Goal: Task Accomplishment & Management: Complete application form

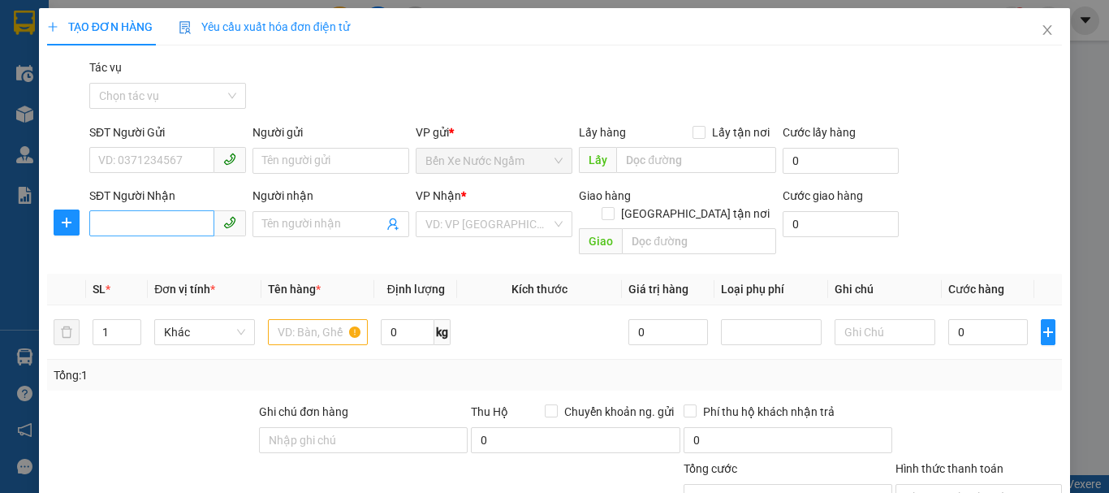
scroll to position [158, 0]
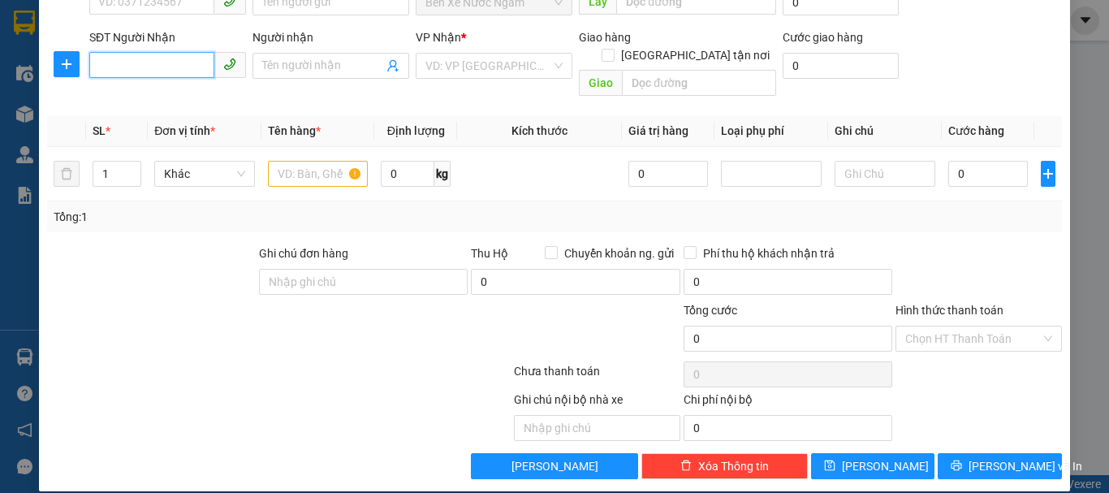
click at [182, 66] on input "SĐT Người Nhận" at bounding box center [151, 65] width 125 height 26
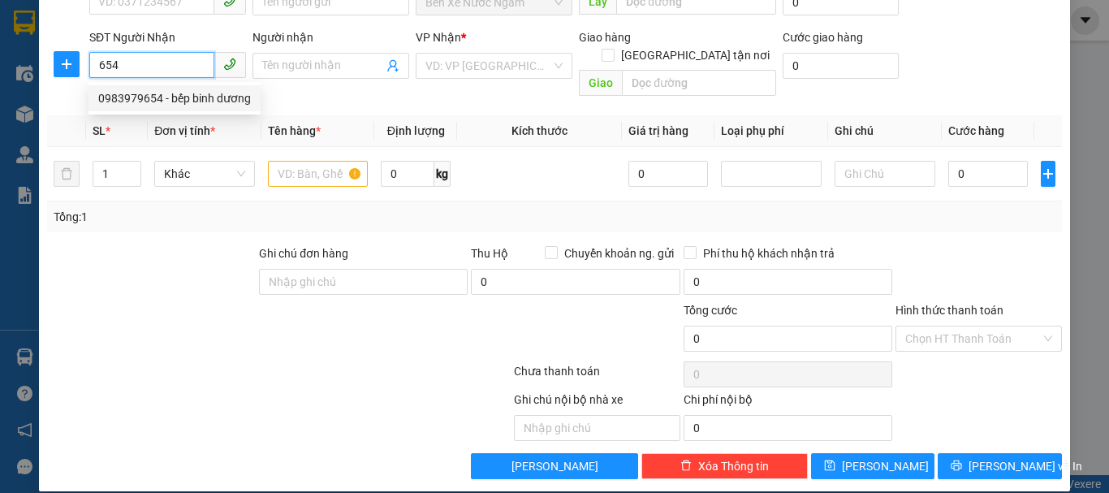
click at [166, 95] on div "0983979654 - bếp binh dương" at bounding box center [174, 98] width 153 height 18
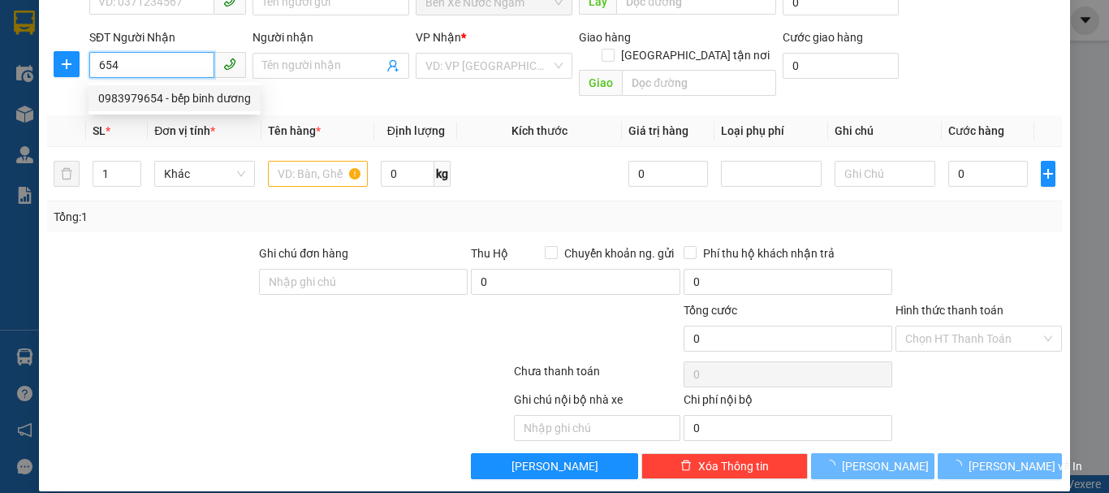
type input "0983979654"
type input "bếp binh dương"
checkbox input "true"
type input "391 [PERSON_NAME]"
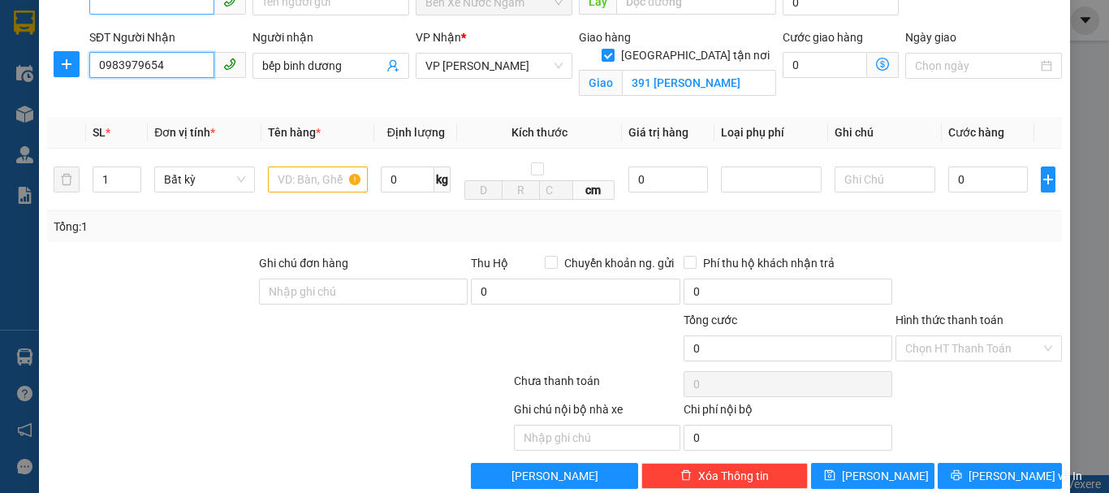
type input "0983979654"
click at [175, 14] on input "SĐT Người Gửi" at bounding box center [151, 2] width 125 height 26
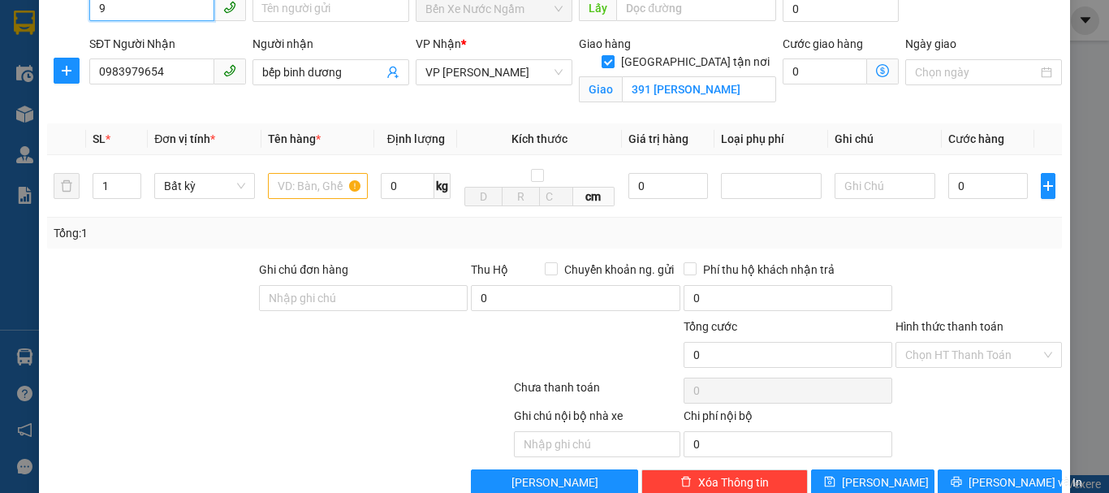
click at [173, 15] on input "9" at bounding box center [151, 8] width 125 height 26
click at [158, 37] on div "0966199950 - khách" at bounding box center [166, 41] width 136 height 18
type input "0966199950"
type input "khách"
type input "0966199950"
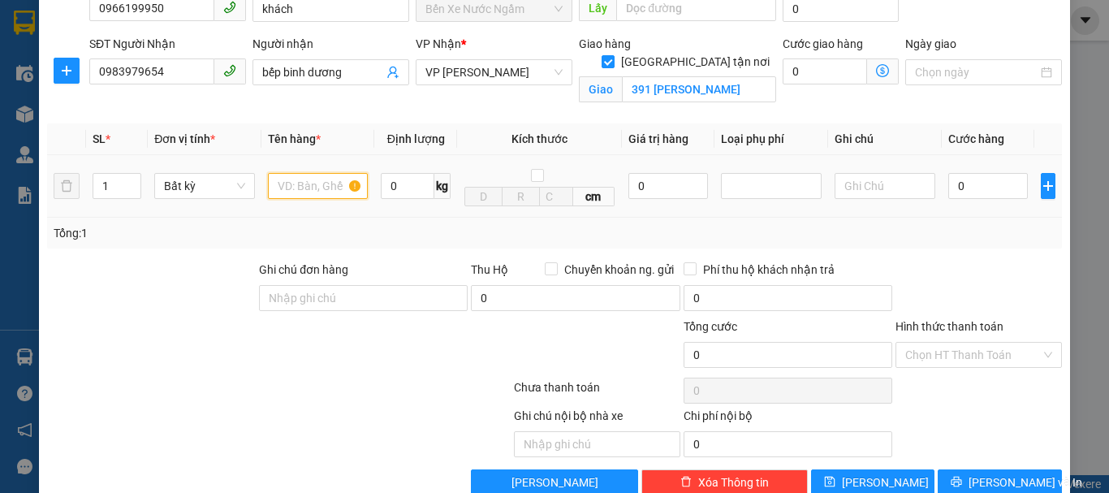
click at [314, 199] on input "text" at bounding box center [318, 186] width 101 height 26
type input "1k"
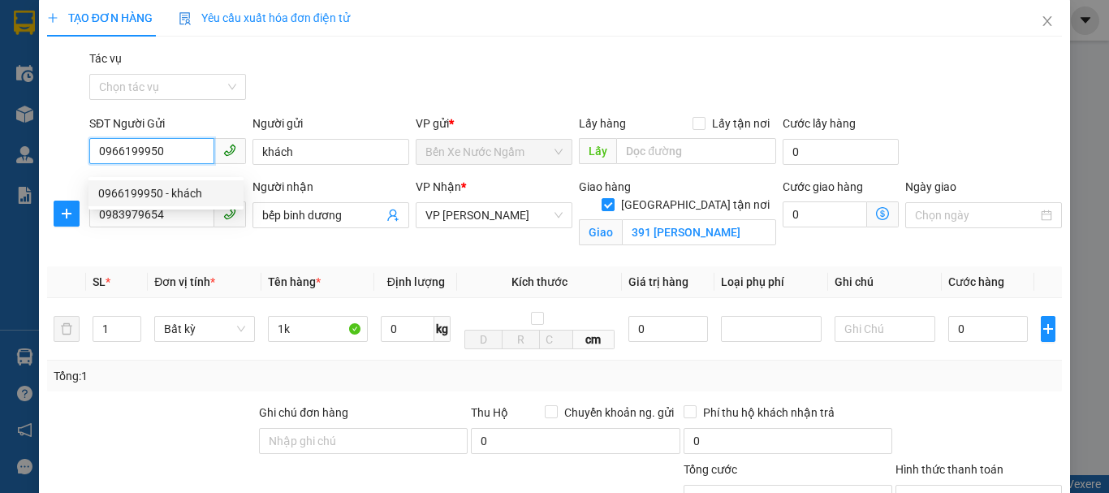
scroll to position [0, 0]
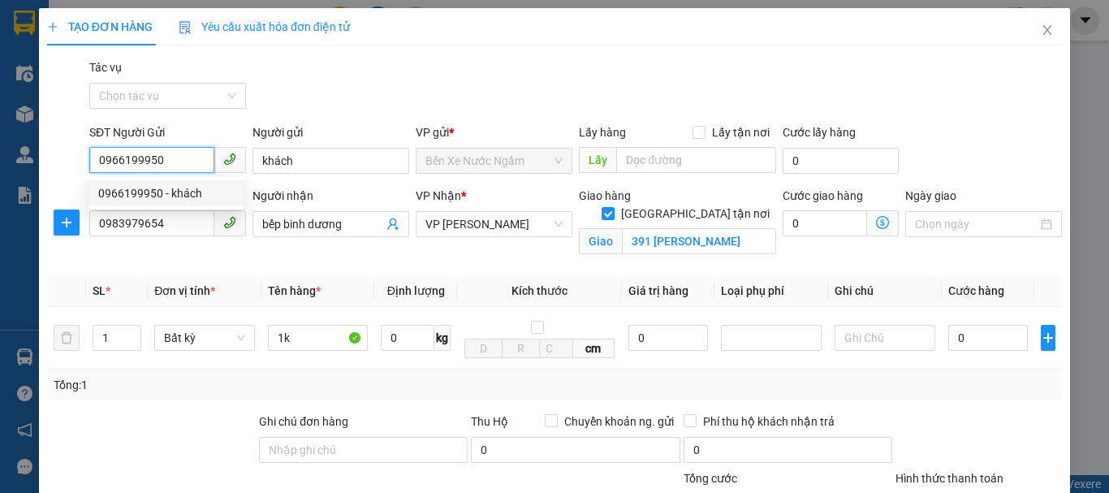
drag, startPoint x: 198, startPoint y: 7, endPoint x: 105, endPoint y: 14, distance: 93.6
click at [105, 14] on div "TẠO ĐƠN HÀNG Yêu cầu xuất hóa đơn điện tử Transit Pickup Surcharge Ids Transit …" at bounding box center [554, 327] width 1015 height 639
click at [195, 161] on input "0974" at bounding box center [151, 160] width 125 height 26
type input "0974750950"
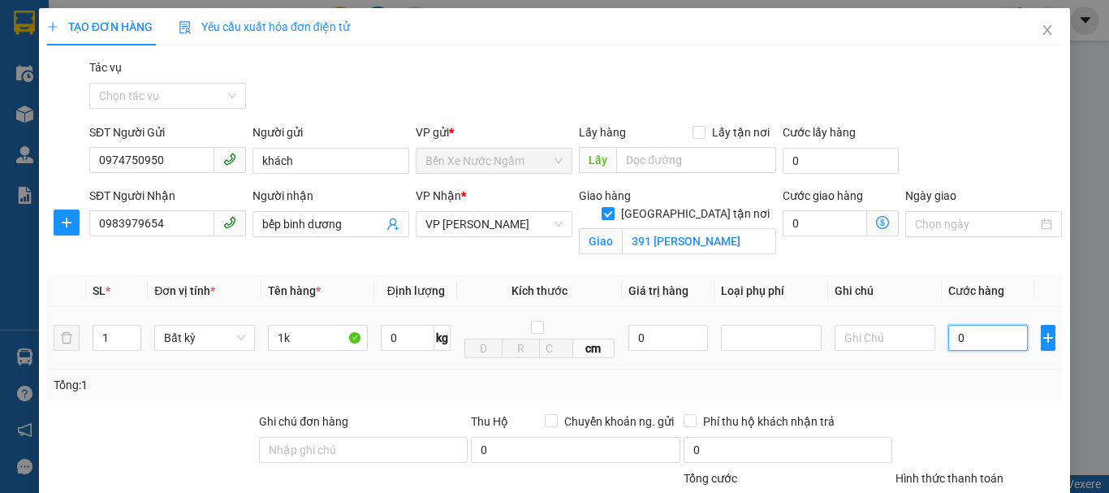
click at [949, 335] on input "0" at bounding box center [989, 338] width 80 height 26
type input "5"
type input "50"
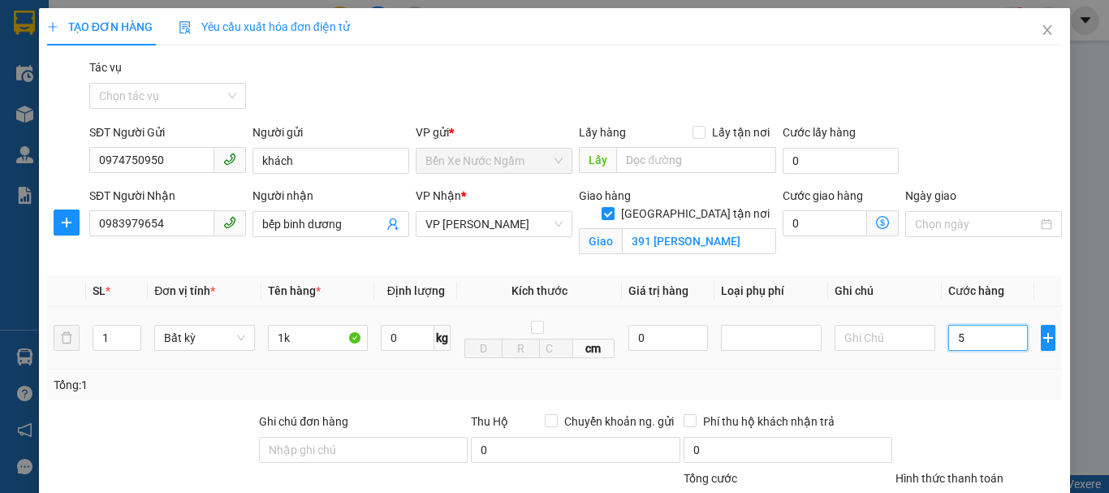
type input "50"
type input "500"
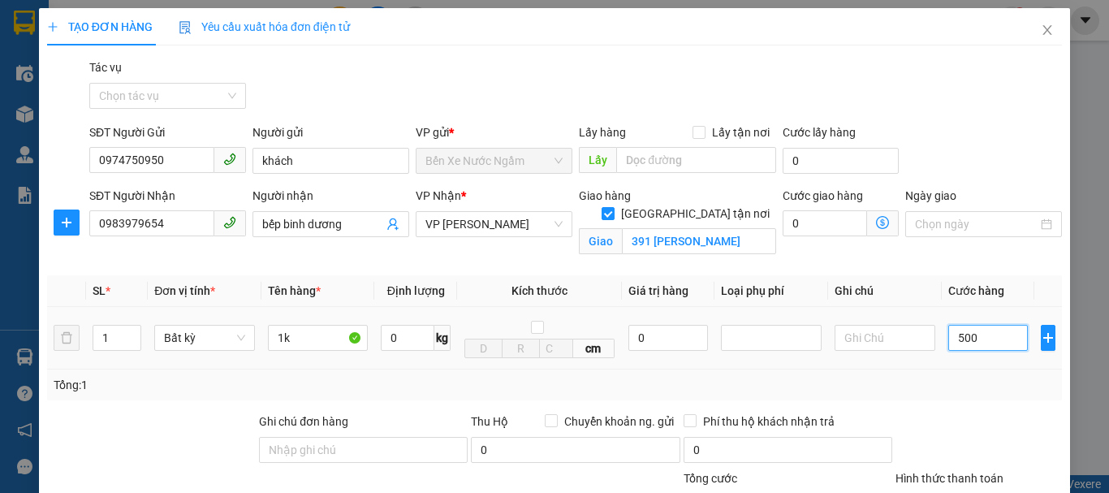
type input "5.000"
type input "50.000"
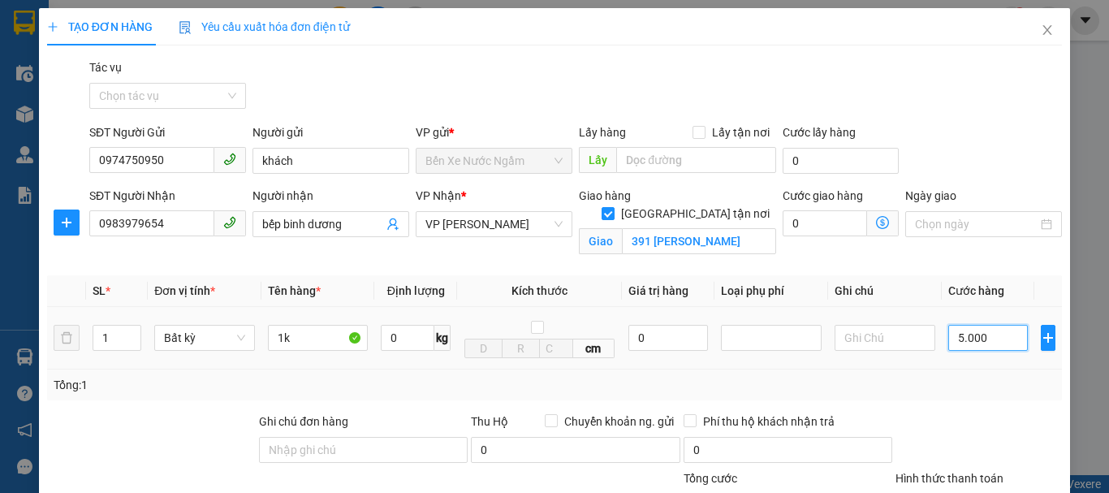
type input "50.000"
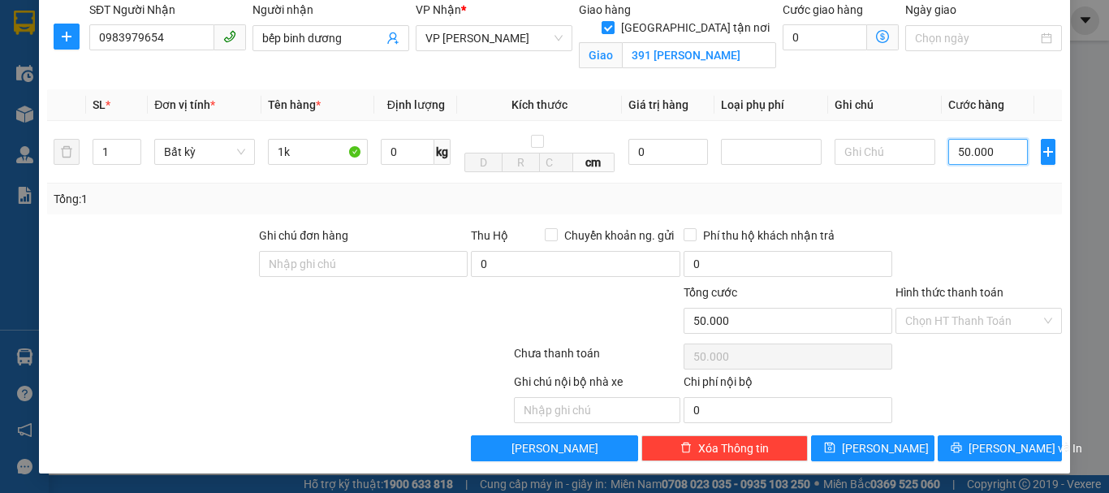
scroll to position [187, 0]
click at [975, 442] on span "[PERSON_NAME] và In" at bounding box center [1026, 448] width 114 height 18
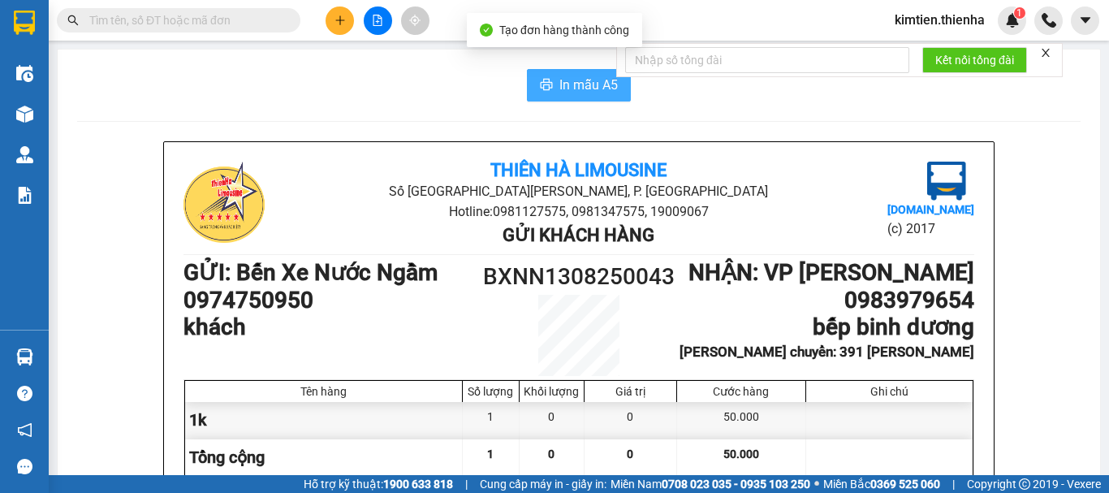
click at [600, 76] on span "In mẫu A5" at bounding box center [589, 85] width 58 height 20
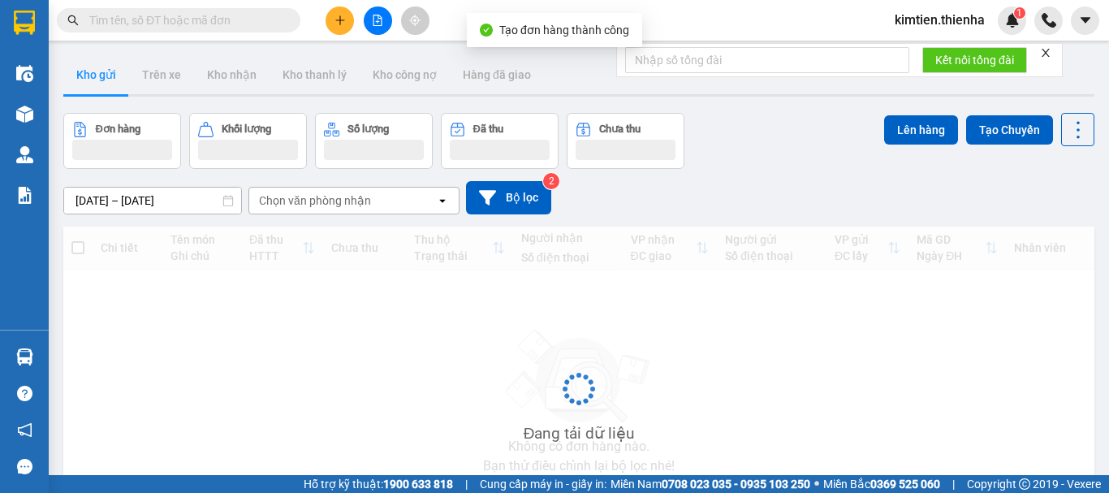
click at [335, 23] on icon "plus" at bounding box center [340, 20] width 11 height 11
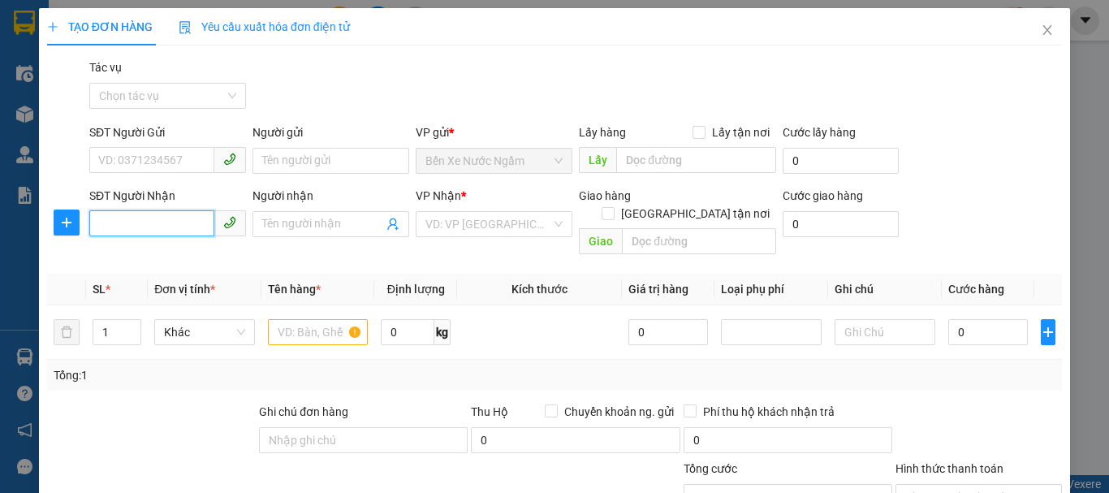
click at [170, 226] on input "SĐT Người Nhận" at bounding box center [151, 223] width 125 height 26
click at [178, 253] on div "0911091683 - thương" at bounding box center [166, 257] width 136 height 18
type input "0911091683"
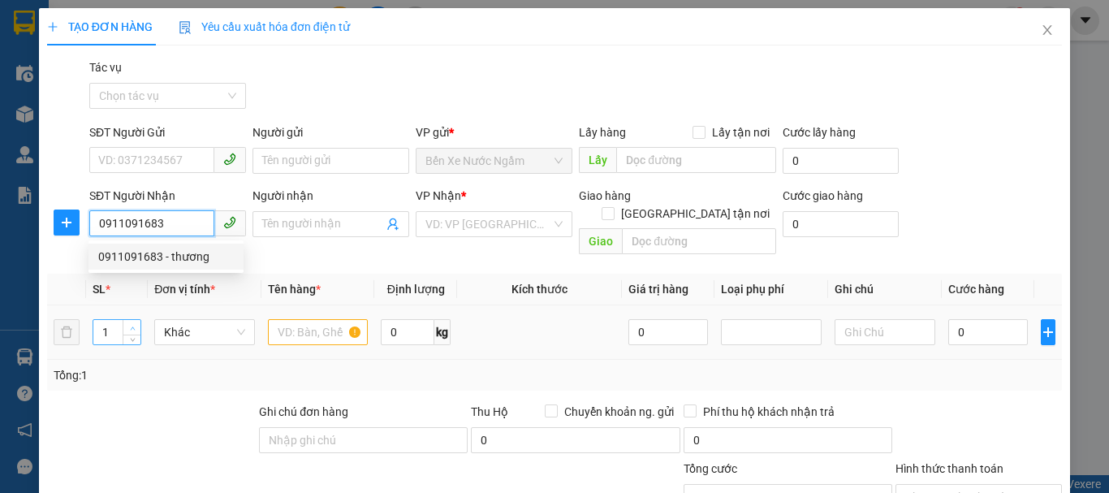
type input "thương"
checkbox input "true"
type input "lấy tại vp"
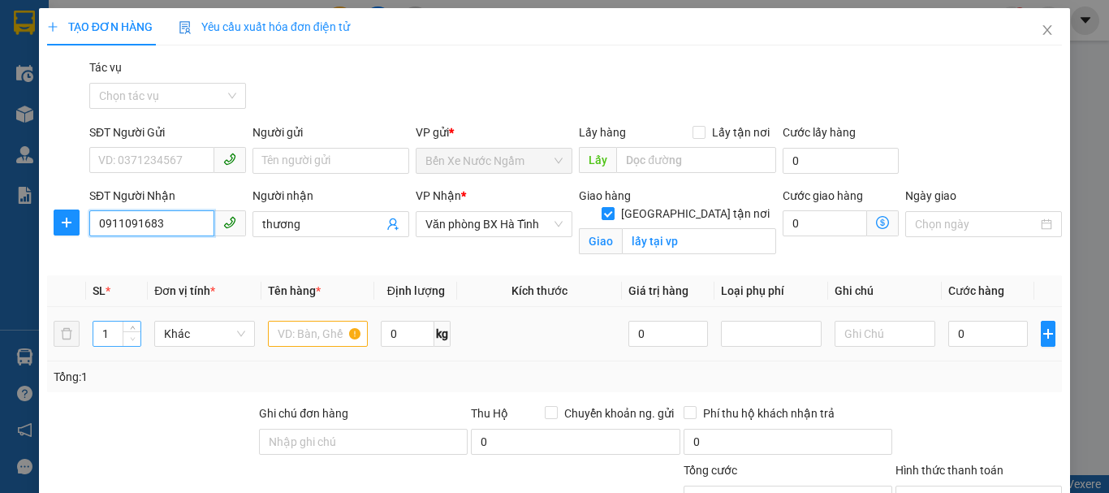
click at [132, 331] on span "Decrease Value" at bounding box center [132, 338] width 18 height 15
type input "0911091683"
click at [139, 329] on span "Increase Value" at bounding box center [132, 329] width 18 height 15
type input "3"
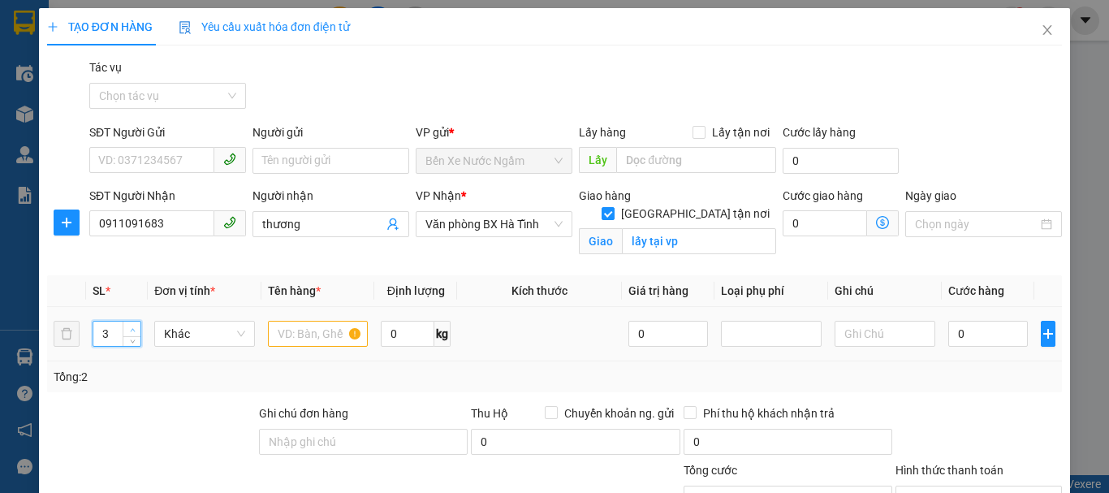
click at [136, 329] on span "up" at bounding box center [133, 330] width 10 height 10
click at [317, 339] on input "text" at bounding box center [318, 334] width 101 height 26
type input "3xop"
click at [949, 340] on input "0" at bounding box center [989, 334] width 80 height 26
type input "1"
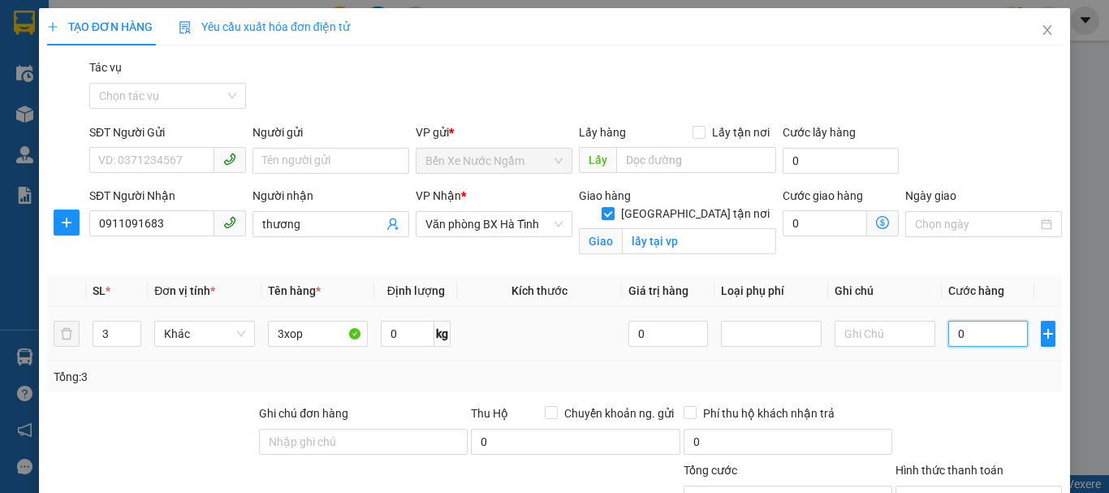
type input "1"
type input "18"
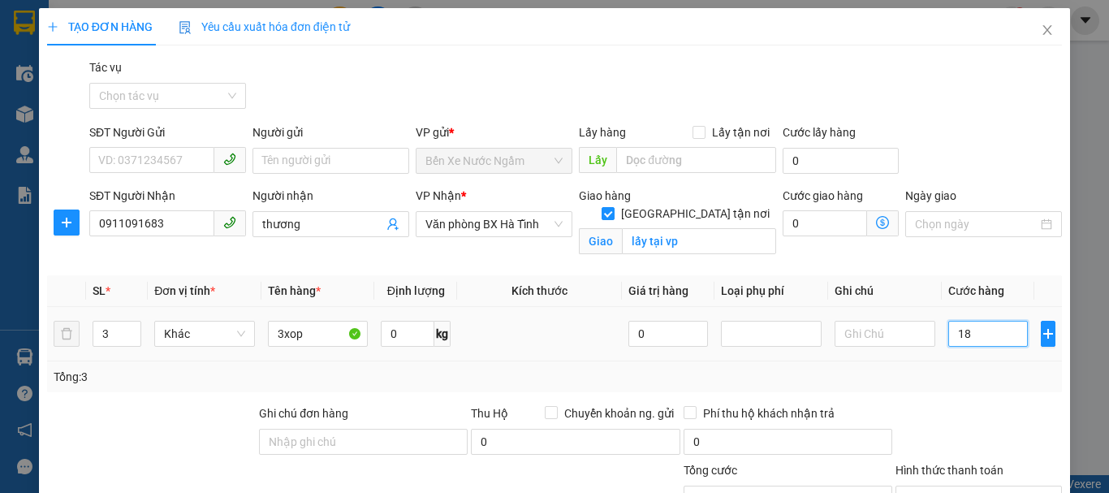
type input "180"
type input "1.800"
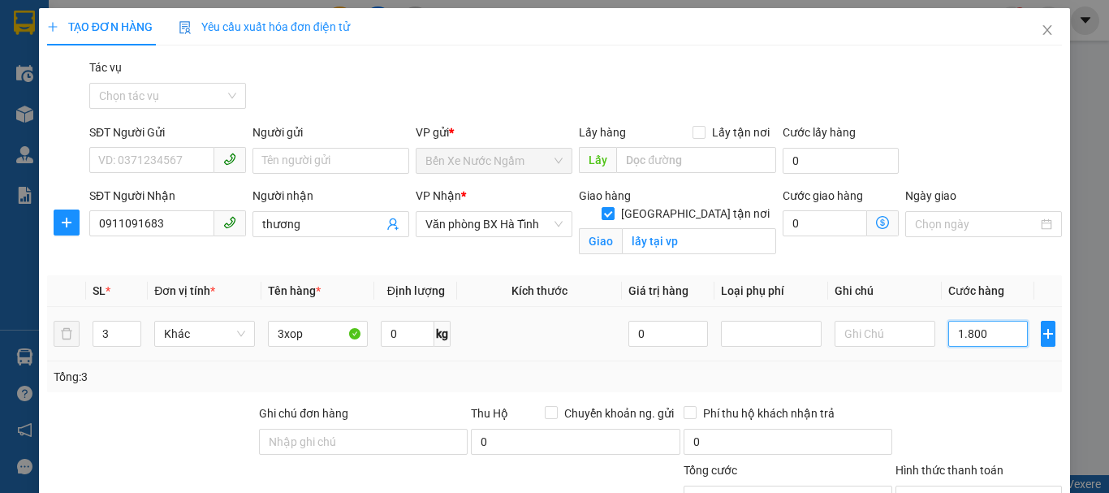
type input "1.800"
type input "18.000"
type input "180.000"
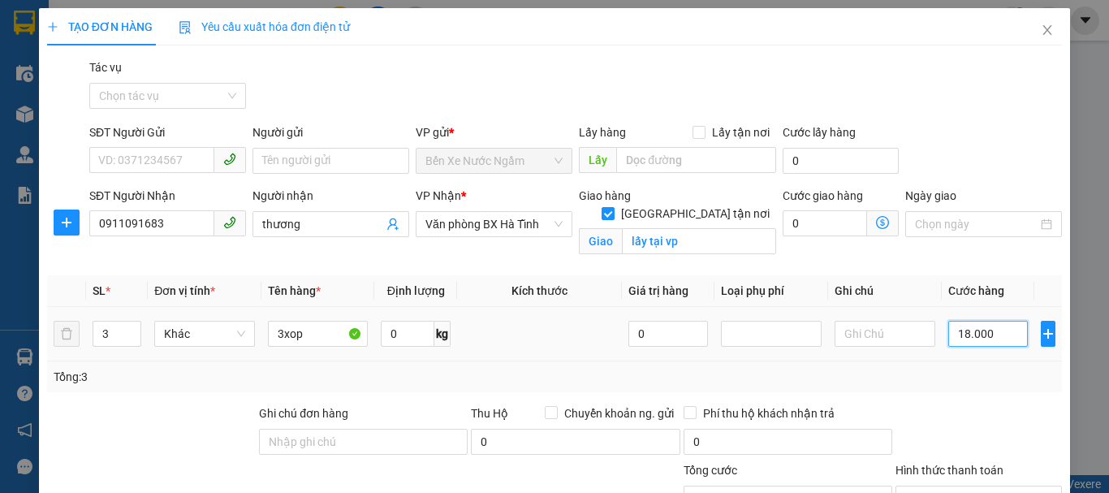
type input "180.000"
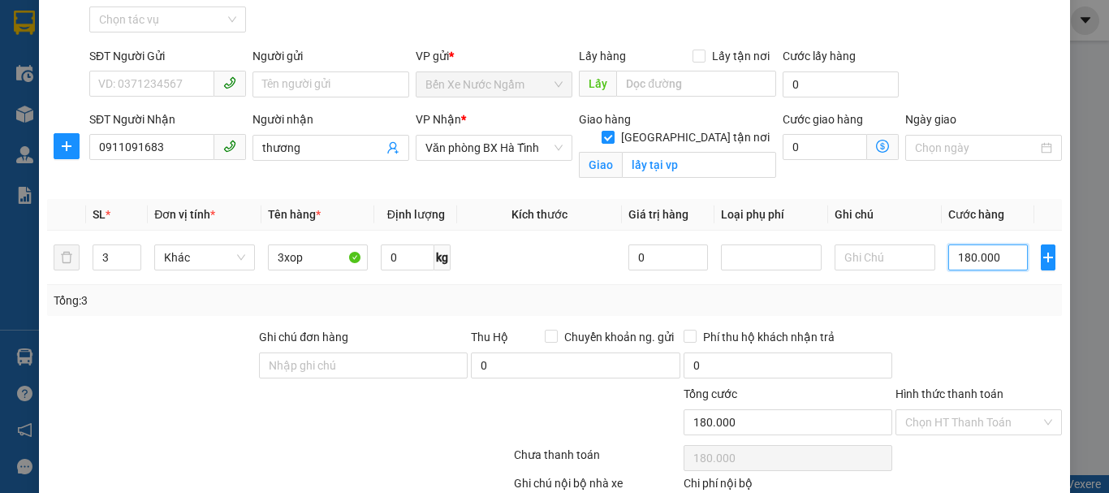
scroll to position [178, 0]
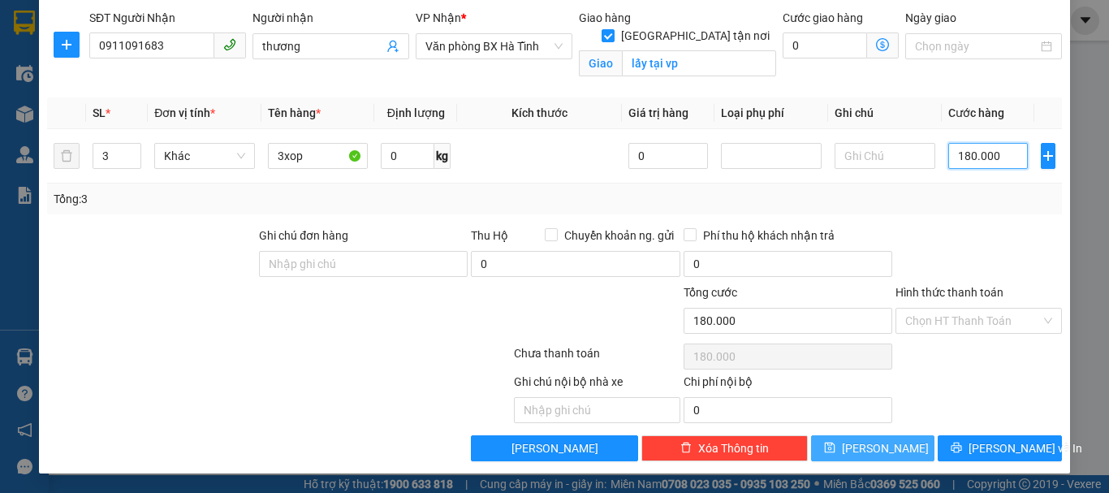
type input "180.000"
click at [875, 445] on span "[PERSON_NAME]" at bounding box center [885, 448] width 87 height 18
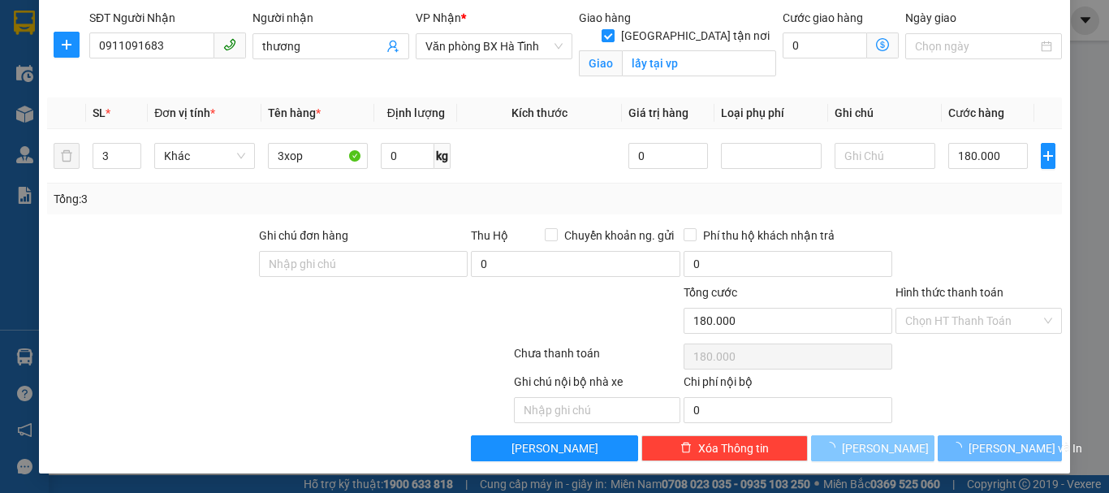
checkbox input "false"
type input "1"
type input "0"
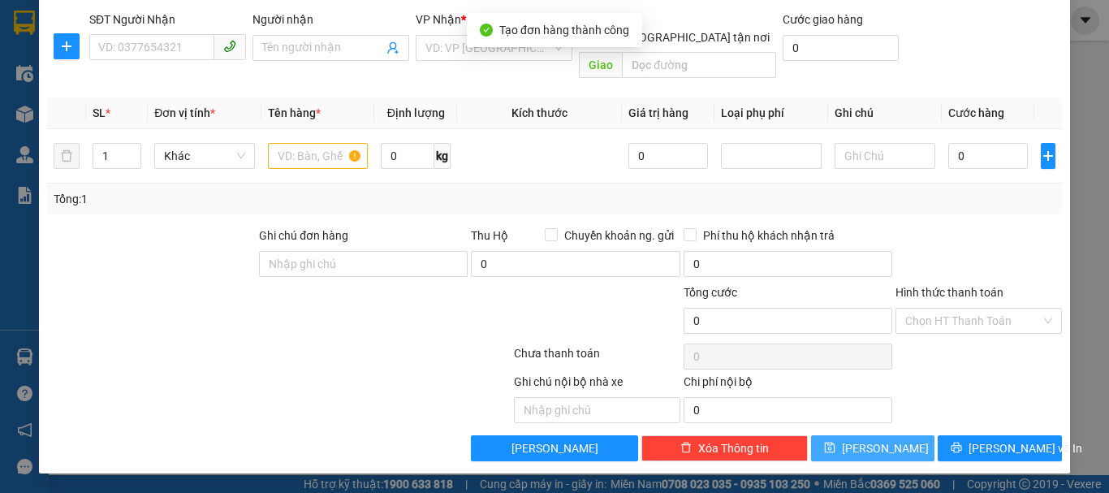
scroll to position [158, 0]
